Goal: Information Seeking & Learning: Learn about a topic

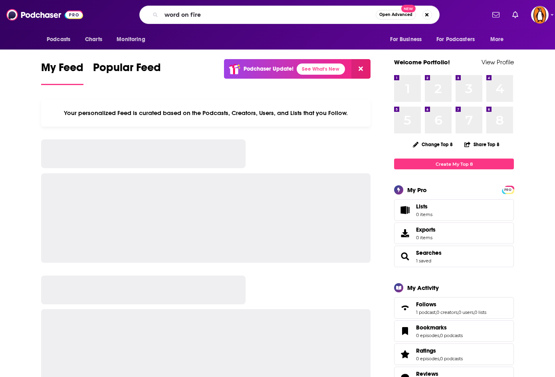
type input "word on fire"
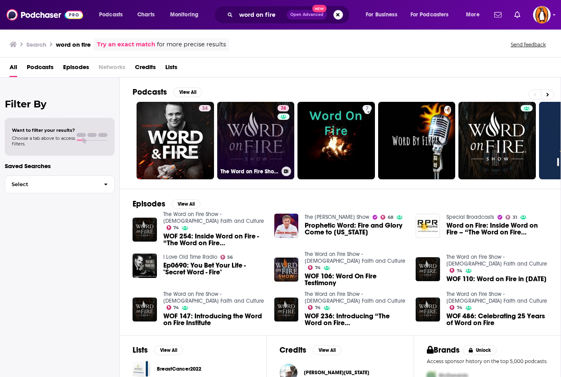
click at [256, 133] on link "74 The Word on Fire Show - [DEMOGRAPHIC_DATA] Faith and Culture" at bounding box center [255, 140] width 77 height 77
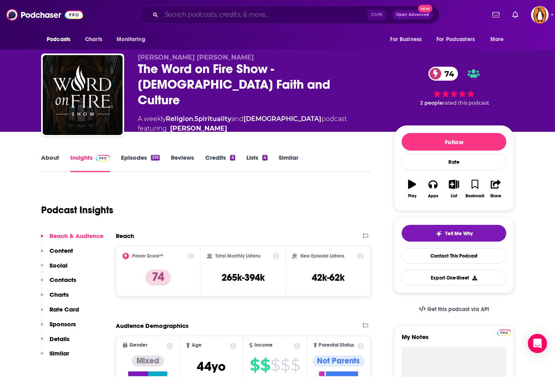
click at [248, 15] on input "Search podcasts, credits, & more..." at bounding box center [264, 14] width 206 height 13
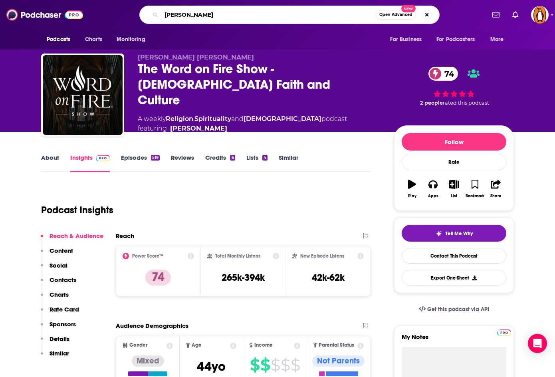
type input "[PERSON_NAME]"
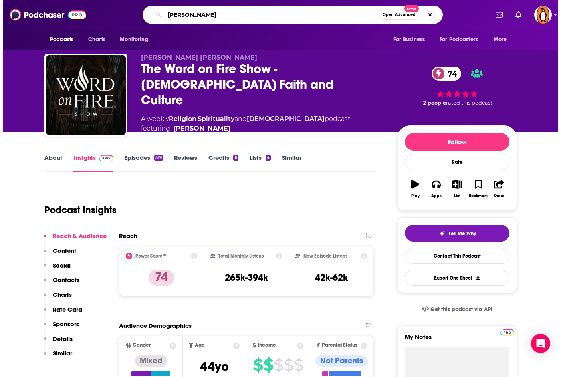
scroll to position [0, 1]
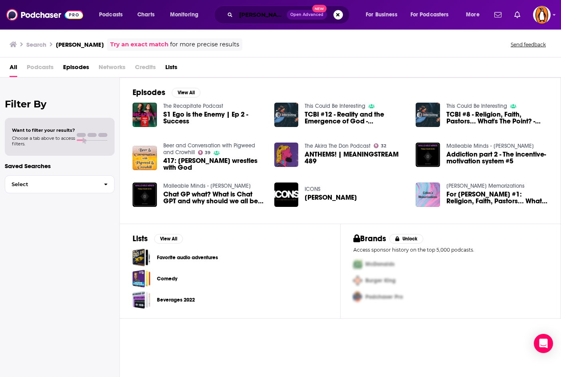
click at [244, 10] on input "[PERSON_NAME]" at bounding box center [261, 14] width 51 height 13
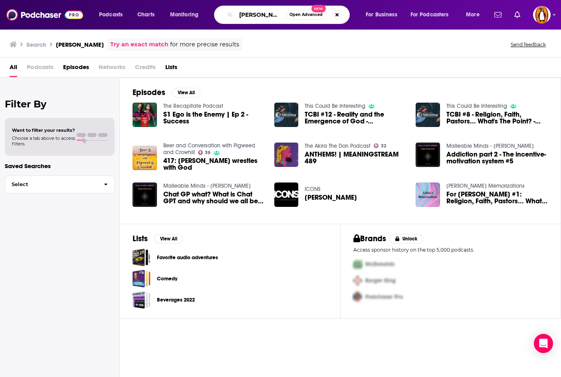
click at [244, 10] on input "[PERSON_NAME]" at bounding box center [261, 14] width 50 height 13
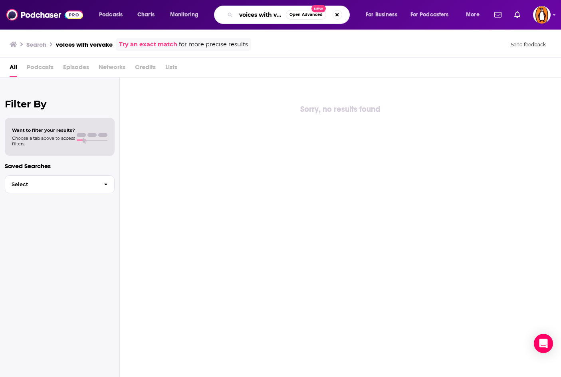
scroll to position [0, 15]
drag, startPoint x: 255, startPoint y: 13, endPoint x: 333, endPoint y: 24, distance: 78.9
click at [333, 24] on div "voices with vervake Open Advanced New" at bounding box center [282, 15] width 136 height 18
click at [266, 16] on input "voices with vervake" at bounding box center [261, 14] width 50 height 13
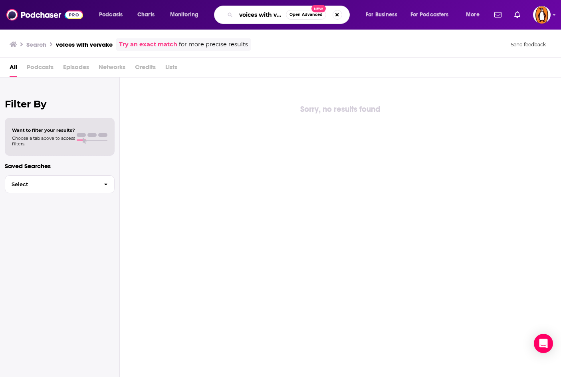
click at [279, 15] on input "voices with vervake" at bounding box center [261, 14] width 50 height 13
paste input "Vervae"
type input "voices with [PERSON_NAME]"
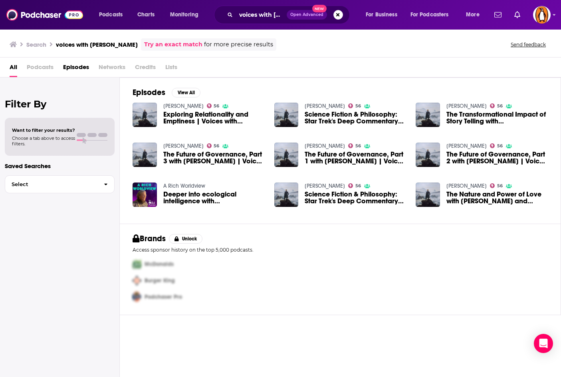
click at [182, 105] on link "[PERSON_NAME]" at bounding box center [183, 106] width 40 height 7
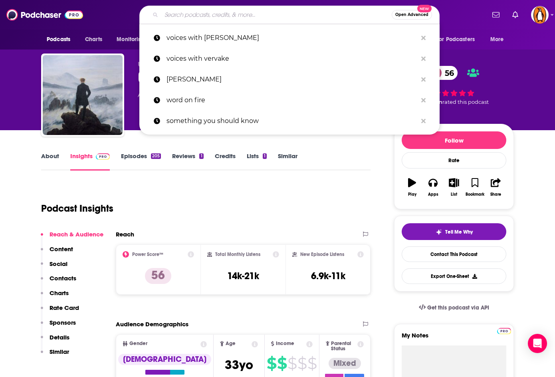
click at [253, 14] on input "Search podcasts, credits, & more..." at bounding box center [276, 14] width 230 height 13
paste input "[PERSON_NAME]"
type input "[PERSON_NAME]"
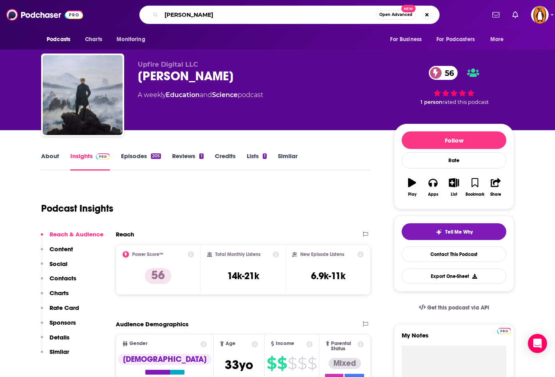
scroll to position [0, 15]
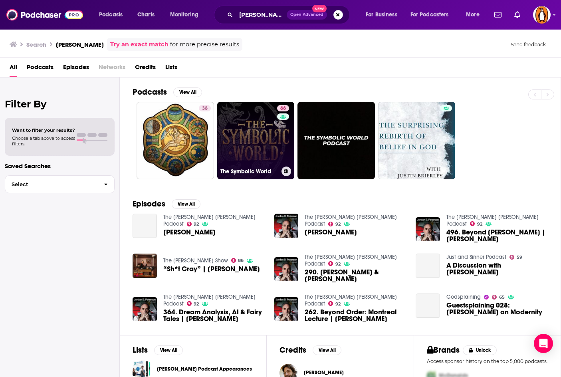
click at [249, 128] on link "66 The Symbolic World" at bounding box center [255, 140] width 77 height 77
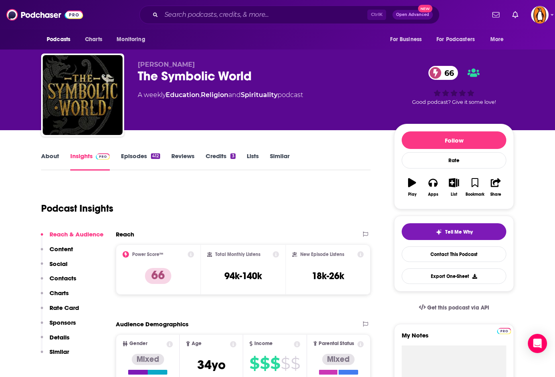
click at [52, 159] on link "About" at bounding box center [50, 161] width 18 height 18
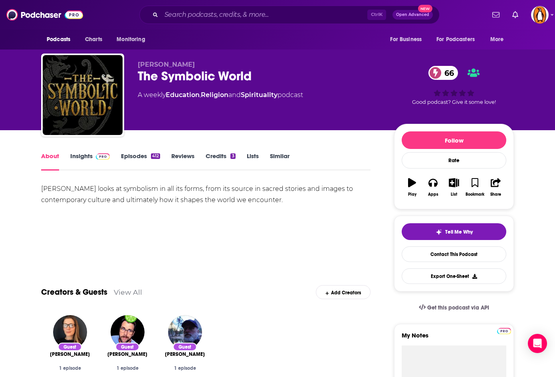
scroll to position [9, 0]
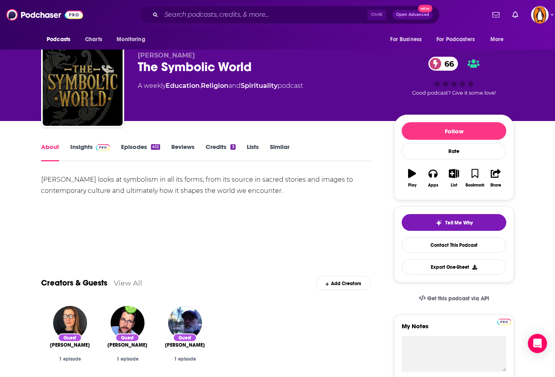
click at [86, 145] on link "Insights" at bounding box center [90, 152] width 40 height 18
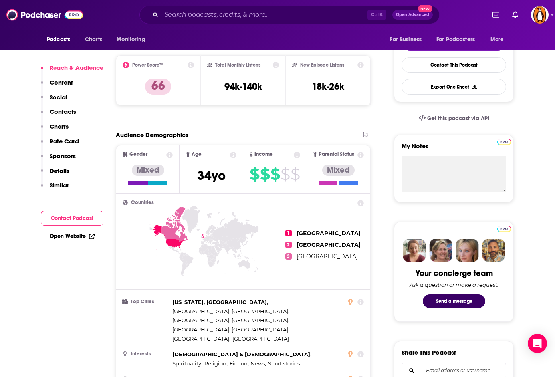
scroll to position [345, 0]
